Goal: Transaction & Acquisition: Subscribe to service/newsletter

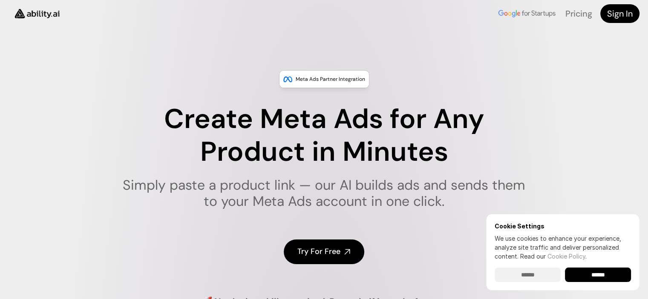
click at [527, 275] on input "******" at bounding box center [528, 275] width 66 height 14
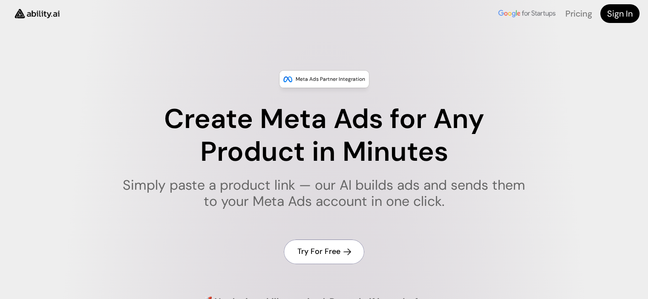
click at [331, 254] on h4 "Try For Free" at bounding box center [318, 252] width 43 height 11
